Goal: Find specific page/section: Find specific page/section

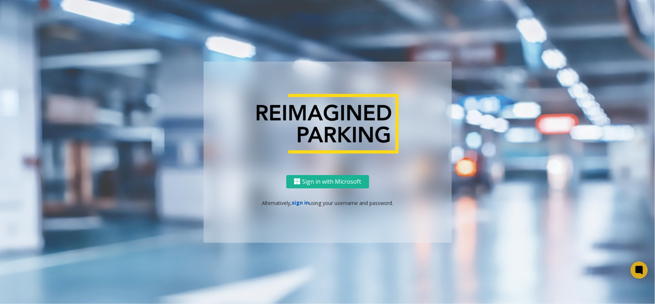
click at [302, 203] on link "sign in" at bounding box center [300, 202] width 17 height 7
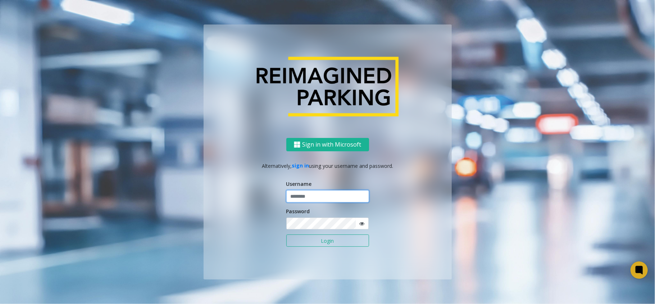
click at [302, 194] on input "text" at bounding box center [328, 196] width 83 height 12
type input "*******"
click at [287, 227] on button "Login" at bounding box center [328, 240] width 83 height 12
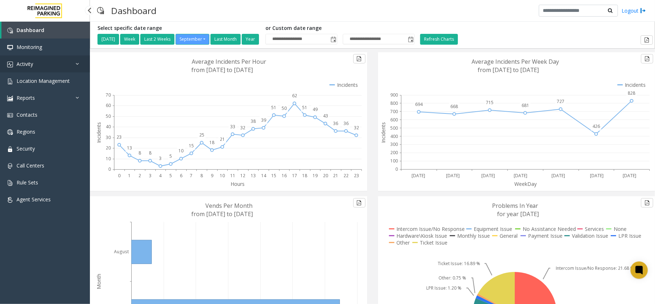
click at [42, 61] on link "Activity" at bounding box center [45, 63] width 90 height 17
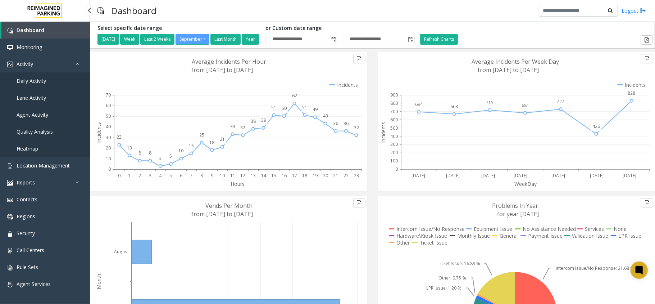
click at [39, 81] on span "Daily Activity" at bounding box center [32, 80] width 30 height 7
